Goal: Navigation & Orientation: Find specific page/section

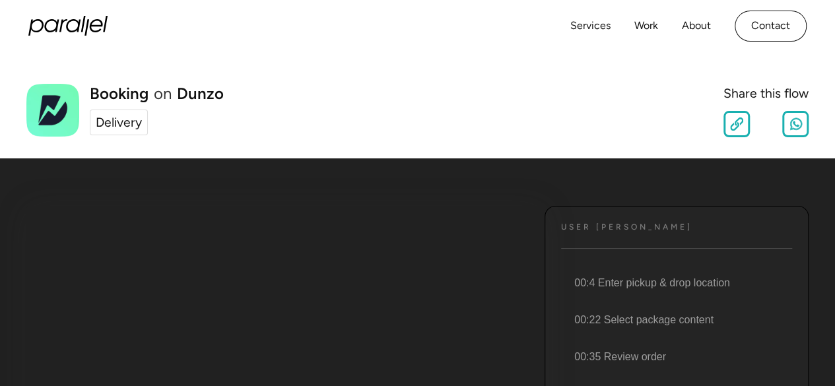
click at [355, 106] on div "Booking on Dunzo Delivery Share this flow" at bounding box center [417, 110] width 782 height 53
click at [415, 79] on div "Booking on Dunzo Delivery Share this flow Slow Normal Fast Copy Link Share on W…" at bounding box center [417, 105] width 835 height 106
click at [409, 116] on div "Booking on Dunzo Delivery Share this flow" at bounding box center [417, 110] width 782 height 53
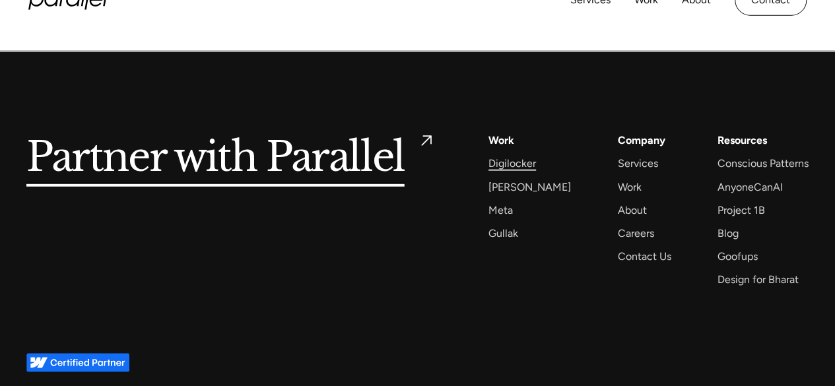
scroll to position [1604, 0]
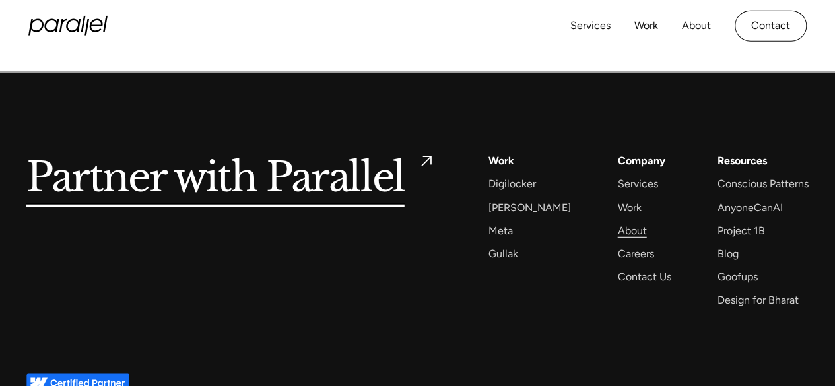
click at [618, 237] on div "About" at bounding box center [631, 231] width 29 height 18
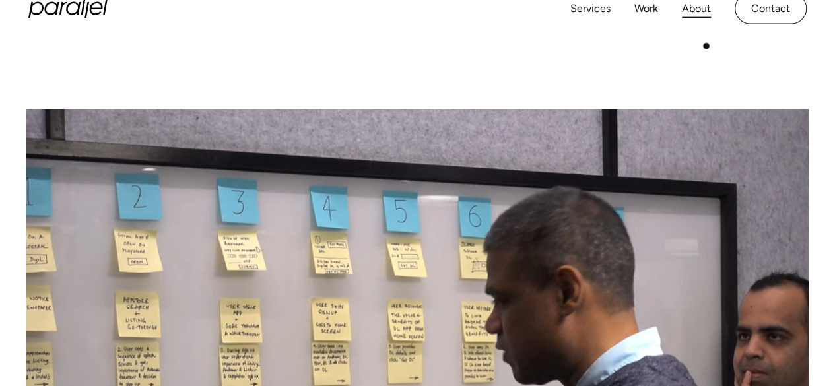
scroll to position [264, 0]
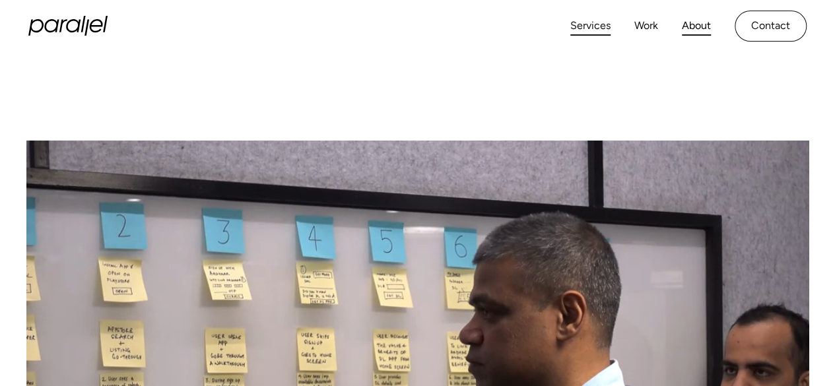
click at [592, 26] on link "Services" at bounding box center [590, 26] width 40 height 19
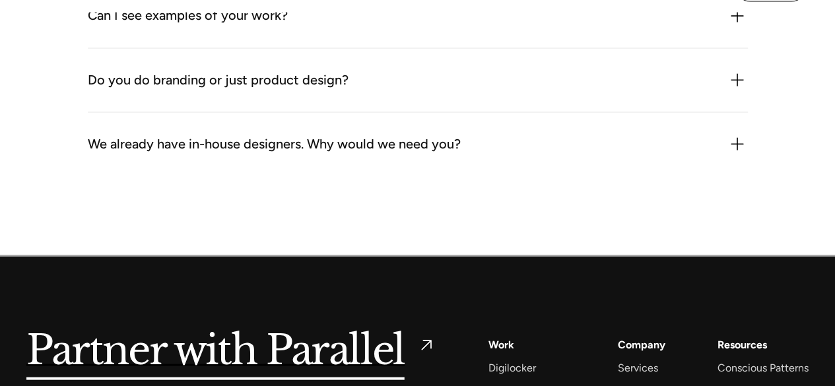
scroll to position [3620, 0]
